Goal: Find specific page/section: Find specific page/section

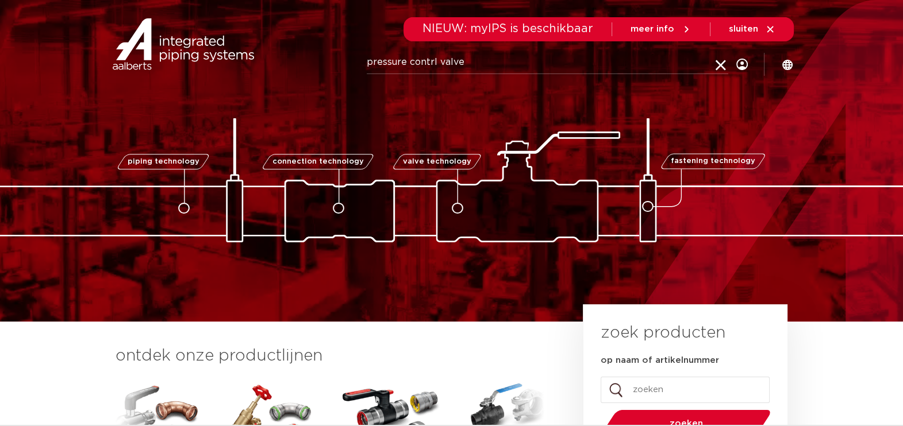
type input "pressure contrl valve"
click button "Zoeken" at bounding box center [0, 0] width 0 height 0
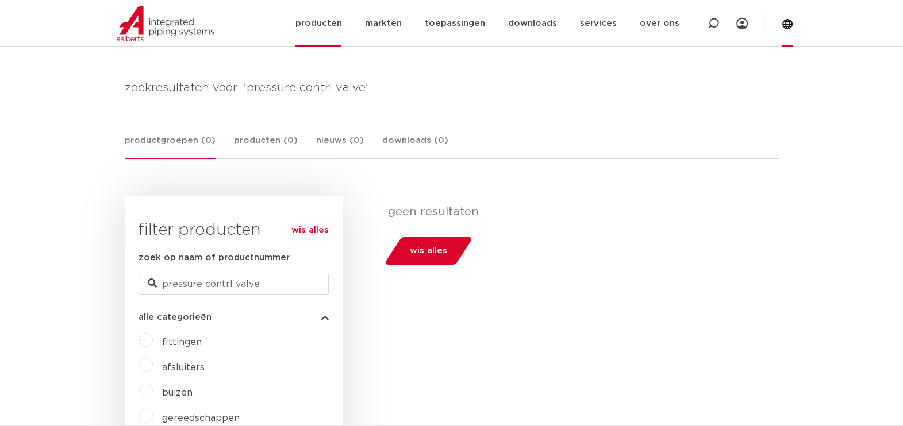
click at [787, 22] on icon at bounding box center [787, 23] width 11 height 11
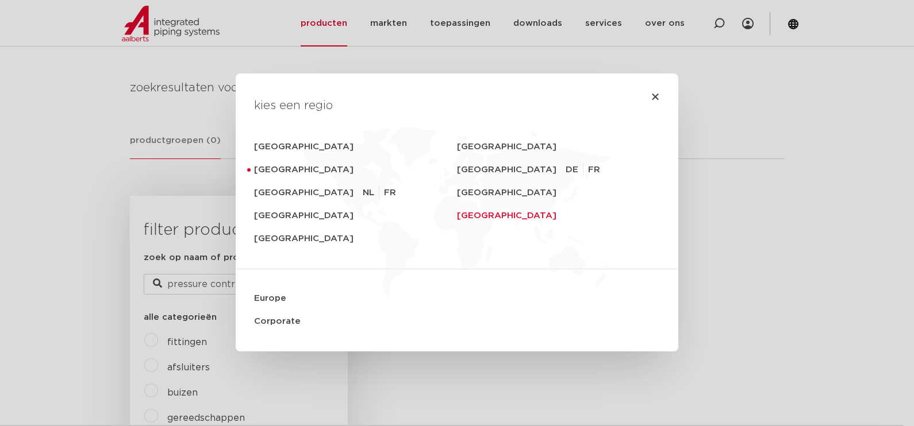
click at [457, 217] on link "[GEOGRAPHIC_DATA]" at bounding box center [558, 216] width 203 height 23
